Goal: Information Seeking & Learning: Learn about a topic

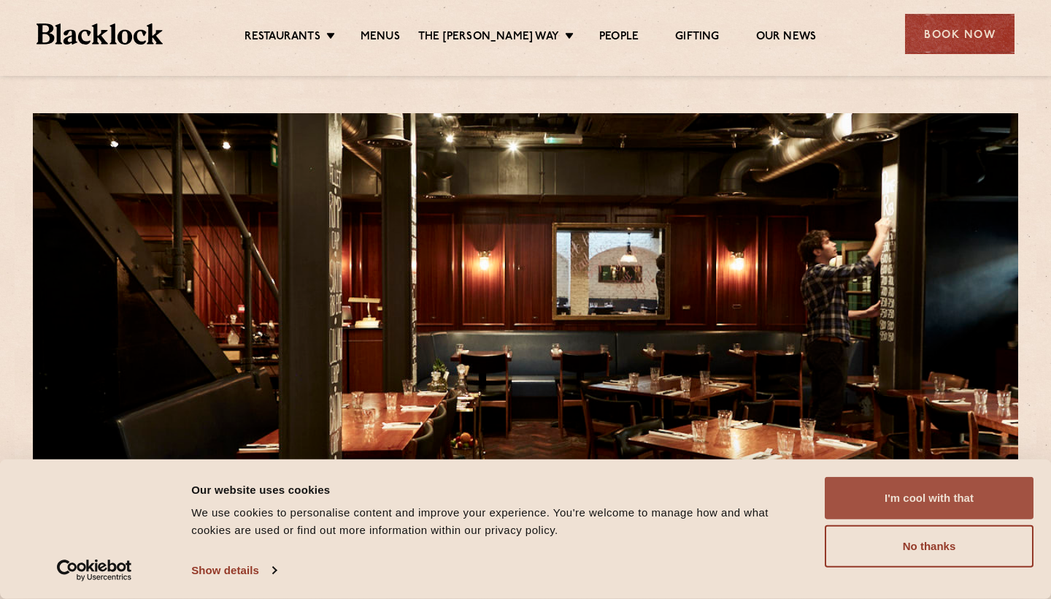
click at [979, 499] on button "I'm cool with that" at bounding box center [929, 498] width 209 height 42
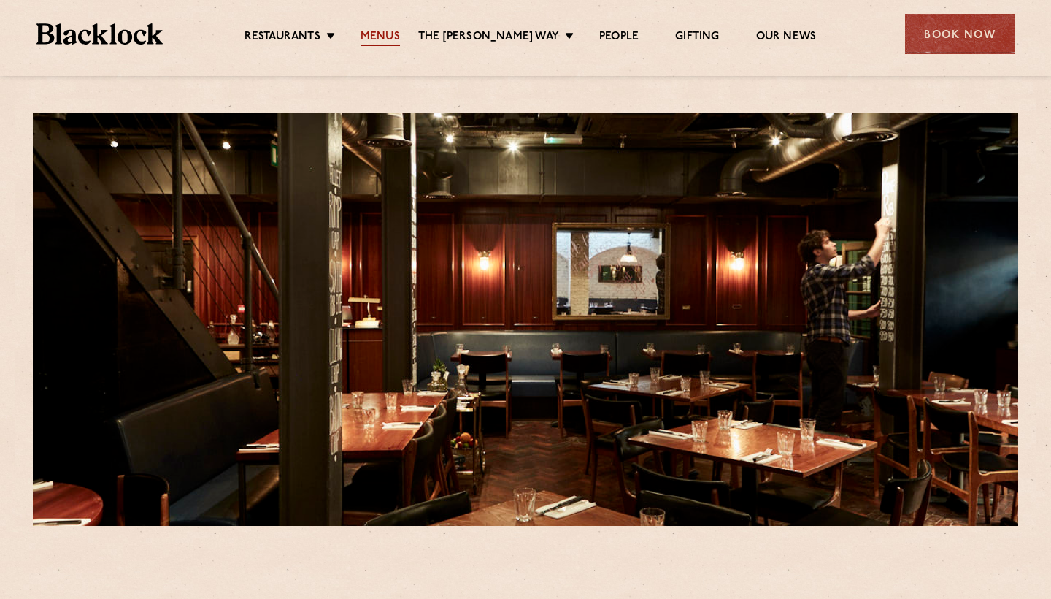
click at [389, 32] on link "Menus" at bounding box center [380, 38] width 39 height 16
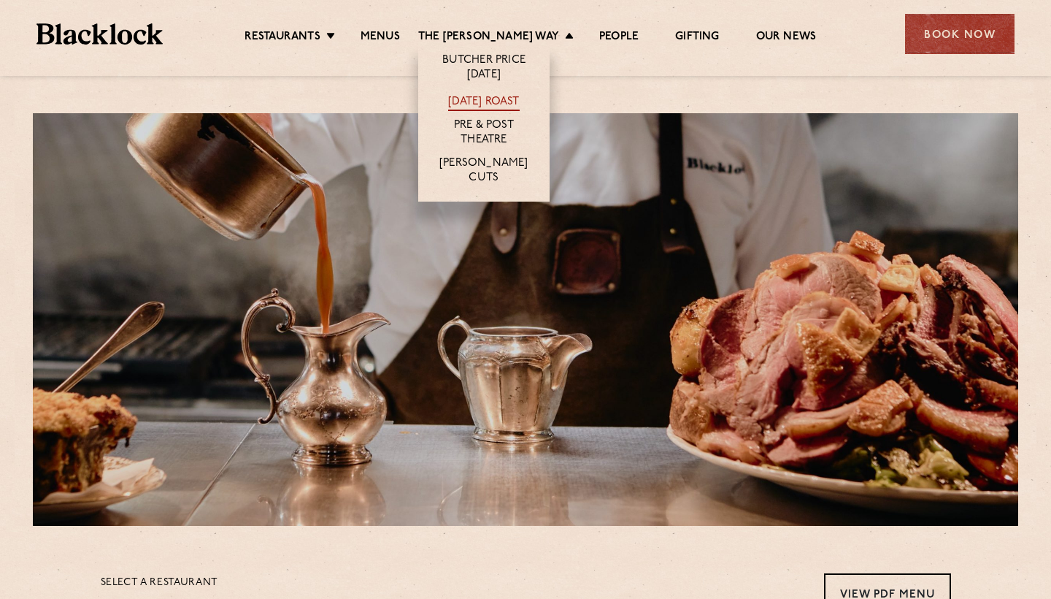
click at [490, 96] on link "[DATE] Roast" at bounding box center [483, 103] width 71 height 16
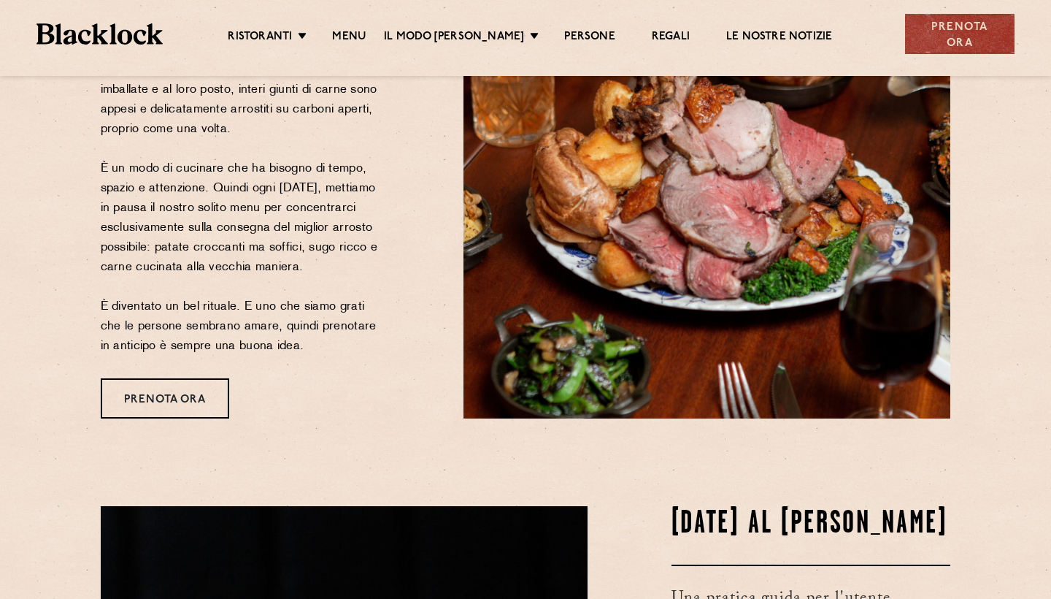
scroll to position [285, 0]
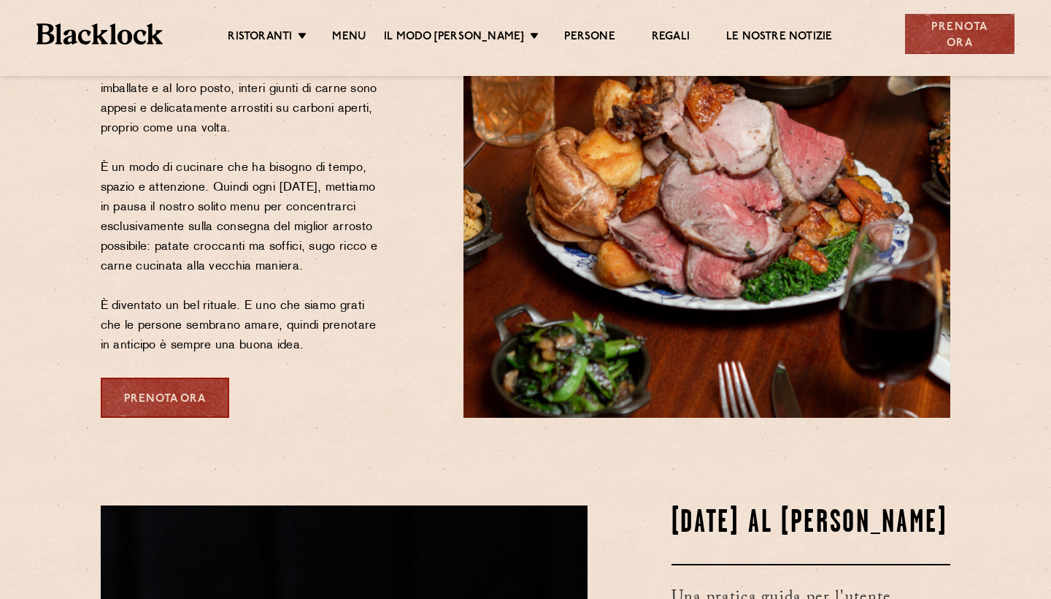
click at [167, 418] on div "PRENOTA ORA" at bounding box center [165, 397] width 128 height 40
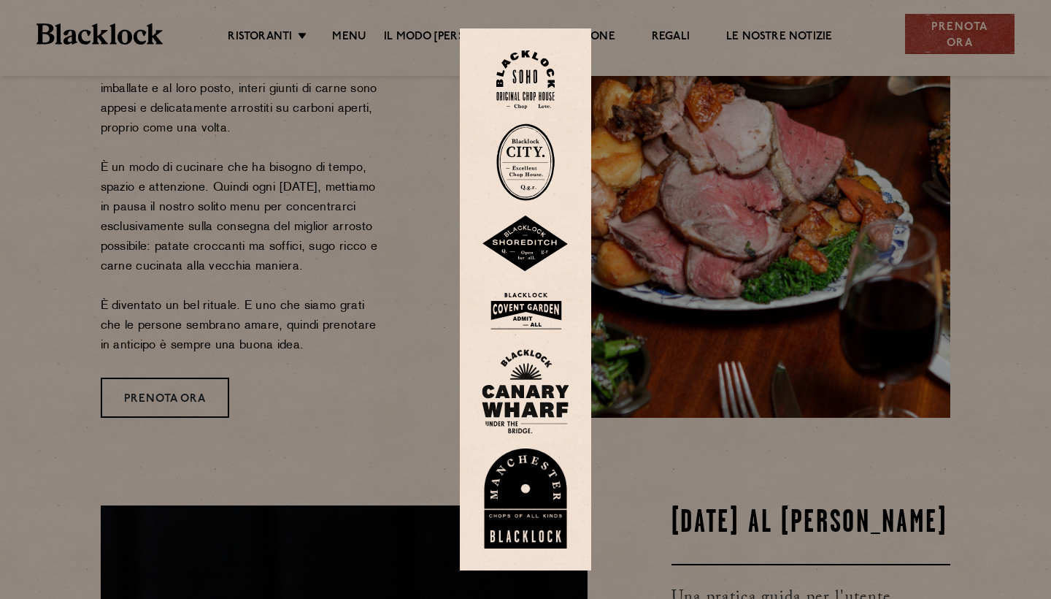
click at [522, 80] on img at bounding box center [525, 79] width 58 height 59
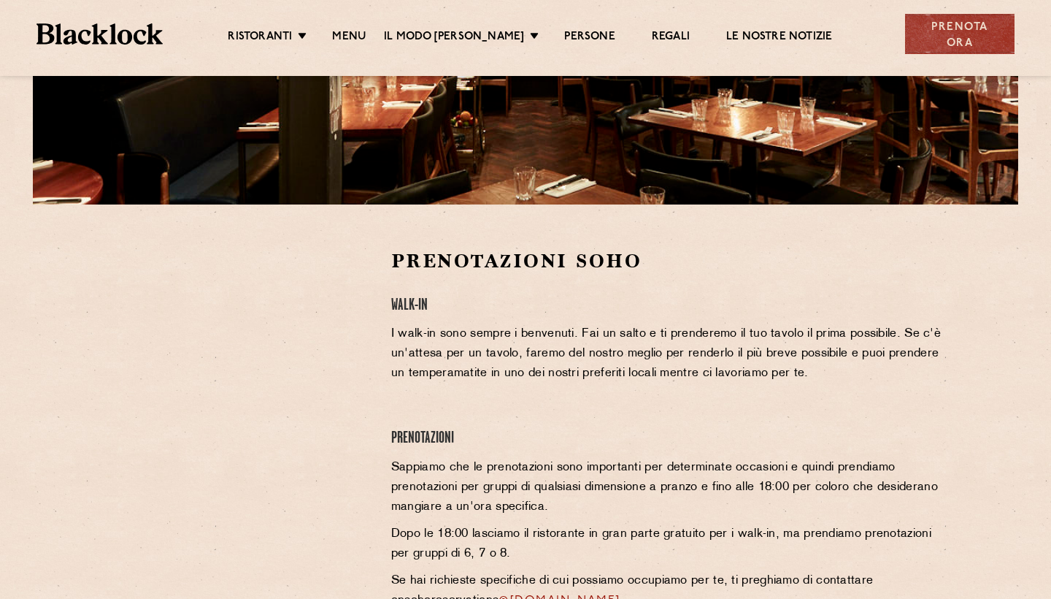
scroll to position [337, 0]
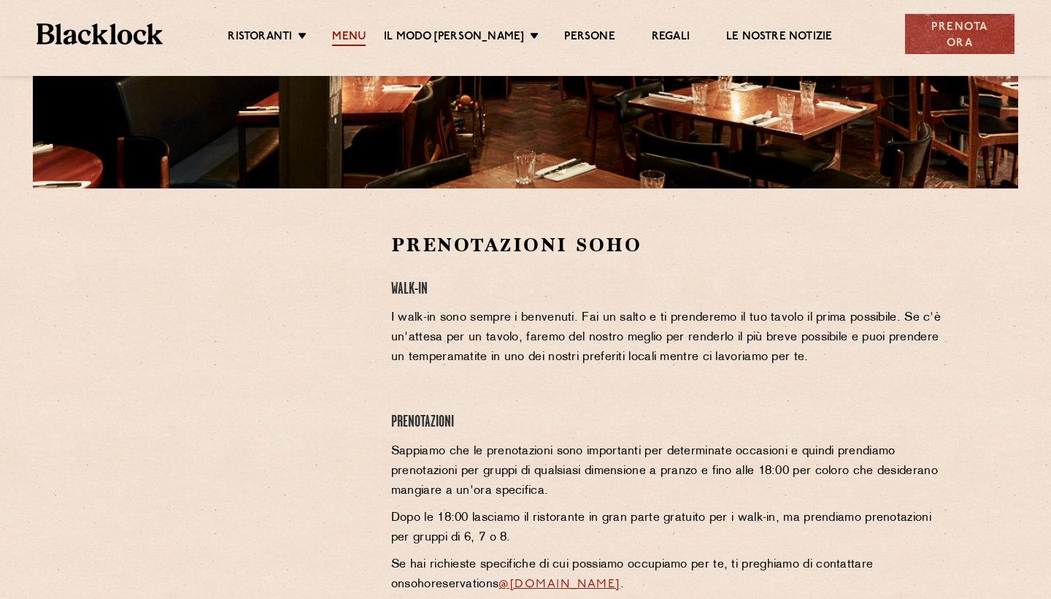
click at [347, 32] on link "MENU" at bounding box center [349, 38] width 34 height 16
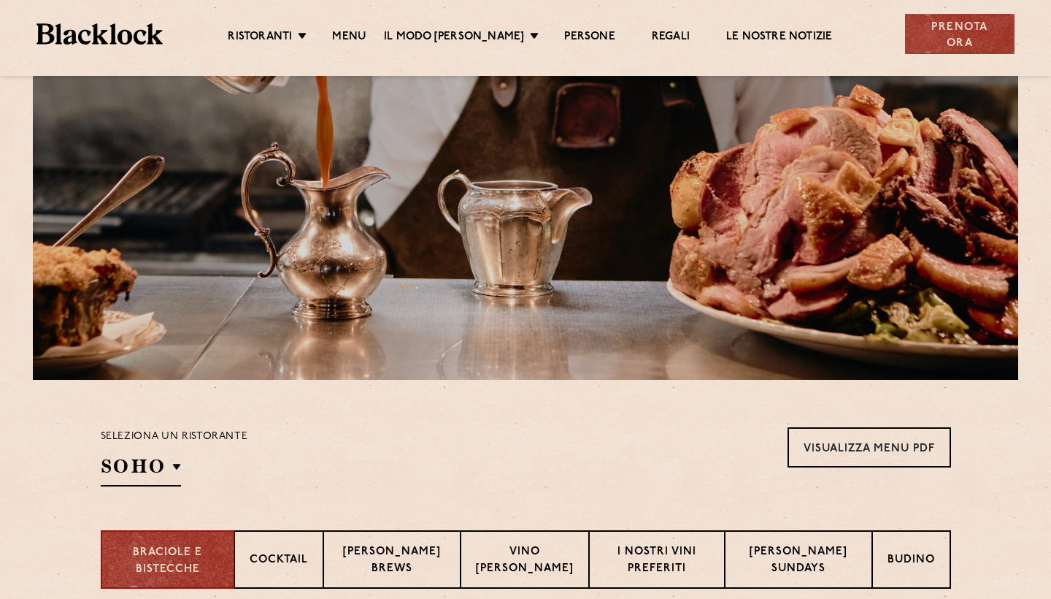
scroll to position [411, 0]
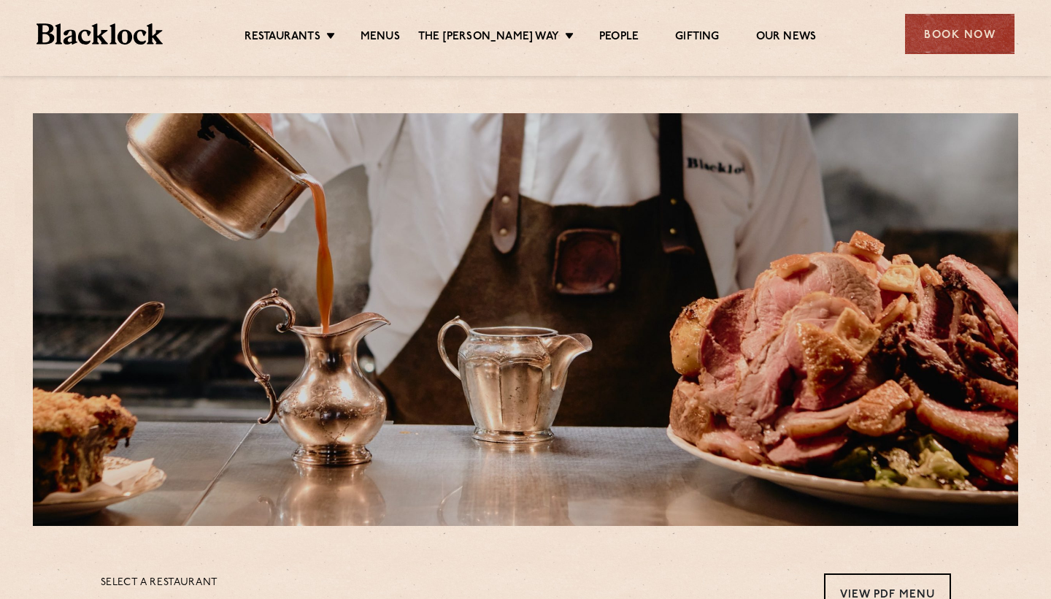
scroll to position [411, 0]
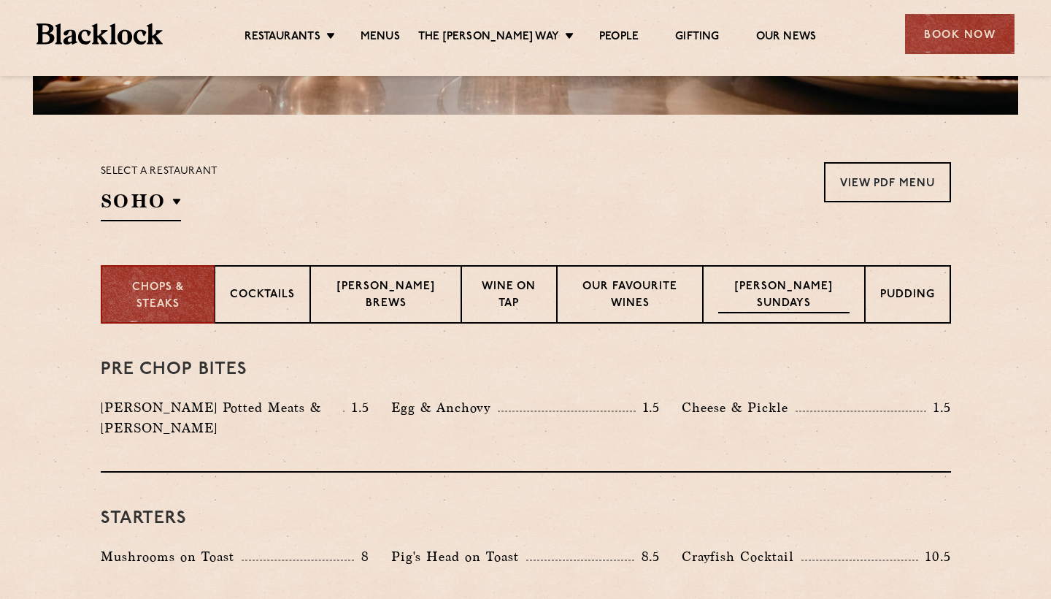
click at [801, 282] on p "[PERSON_NAME] Sundays" at bounding box center [783, 296] width 131 height 34
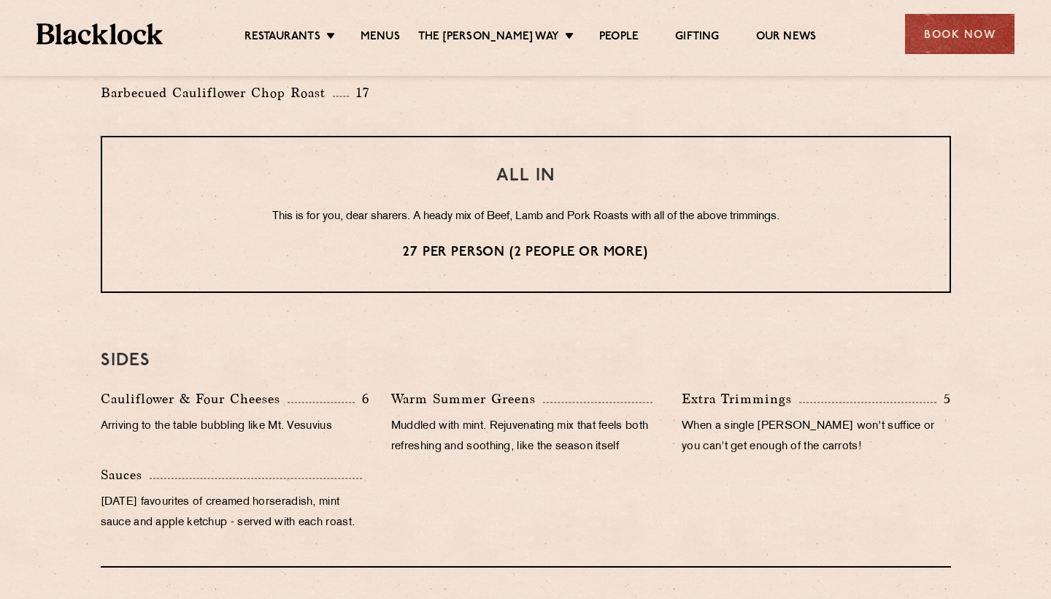
scroll to position [1034, 0]
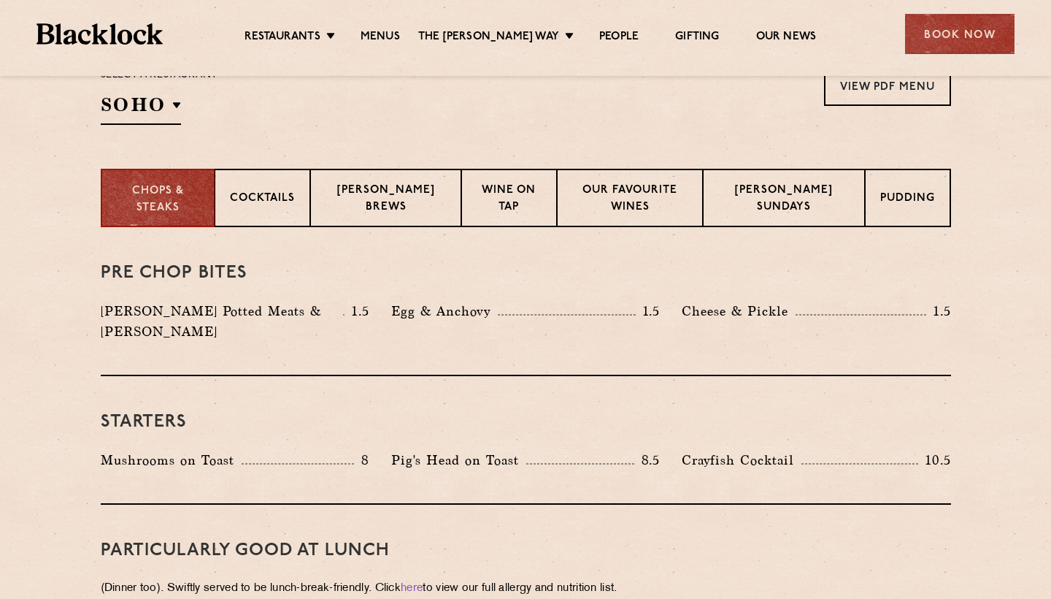
scroll to position [507, 0]
click at [775, 194] on p "Blacklock Sundays" at bounding box center [783, 199] width 131 height 34
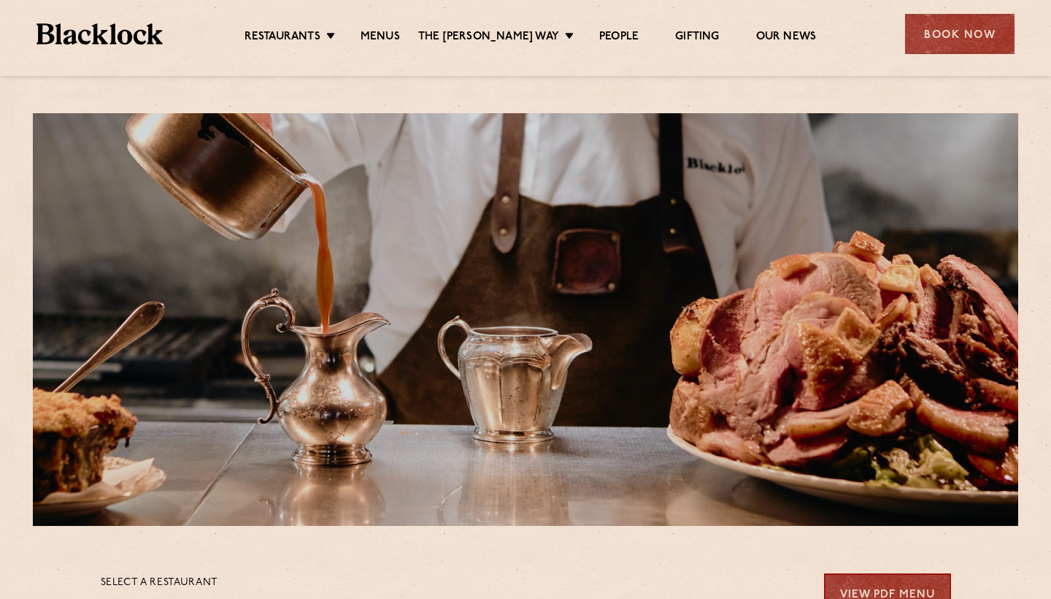
scroll to position [0, 0]
